Goal: Find specific page/section: Find specific page/section

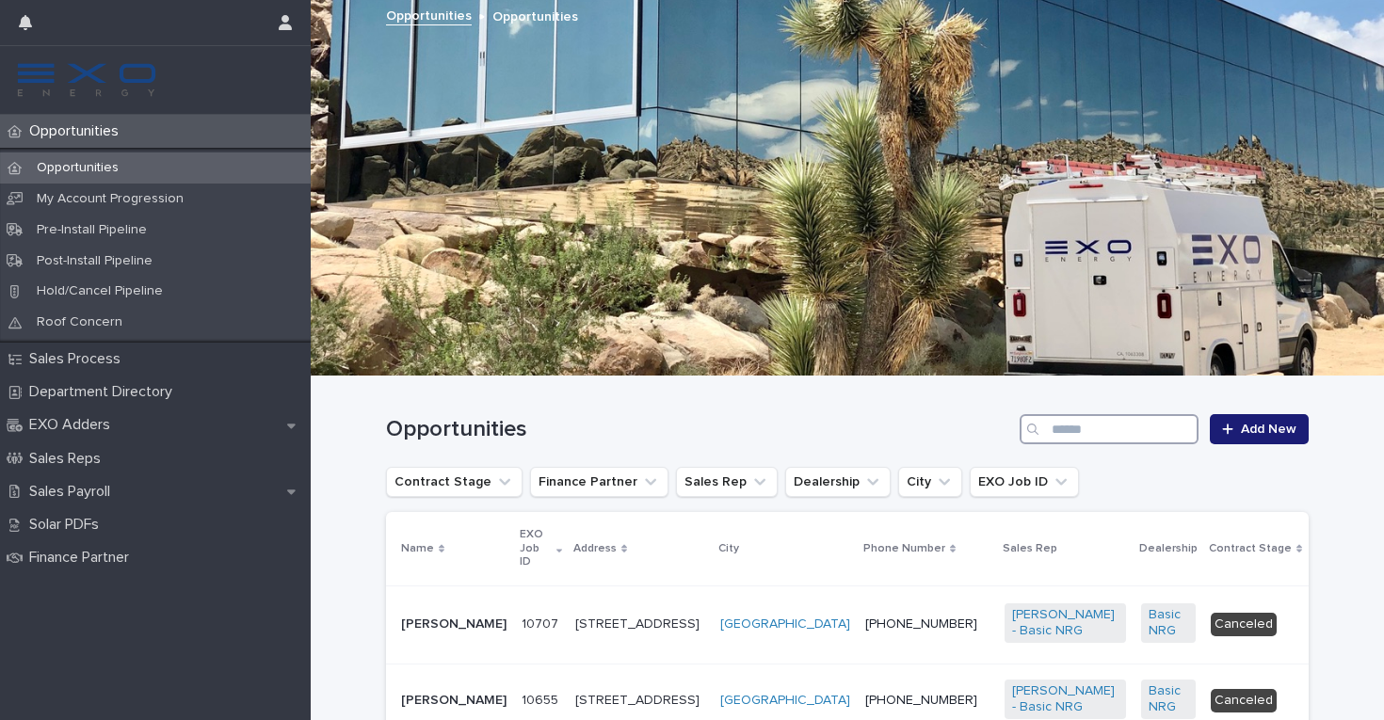
click at [1112, 432] on input "Search" at bounding box center [1109, 429] width 179 height 30
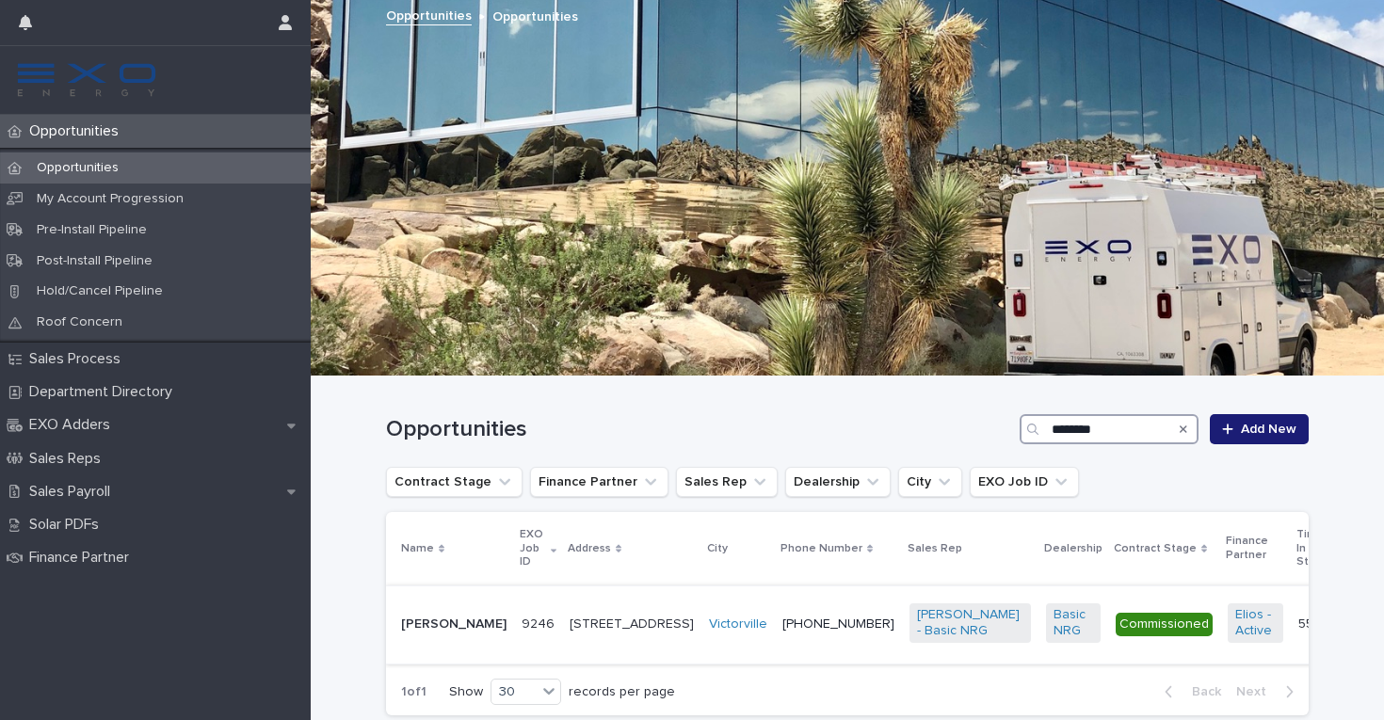
type input "********"
click at [902, 642] on td "[PERSON_NAME] - Basic NRG" at bounding box center [970, 625] width 137 height 78
